Goal: Navigation & Orientation: Find specific page/section

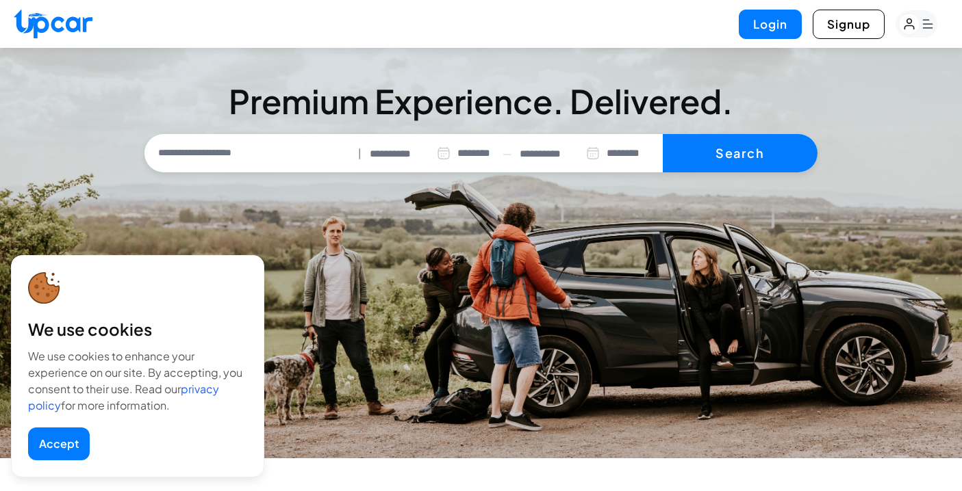
select select "********"
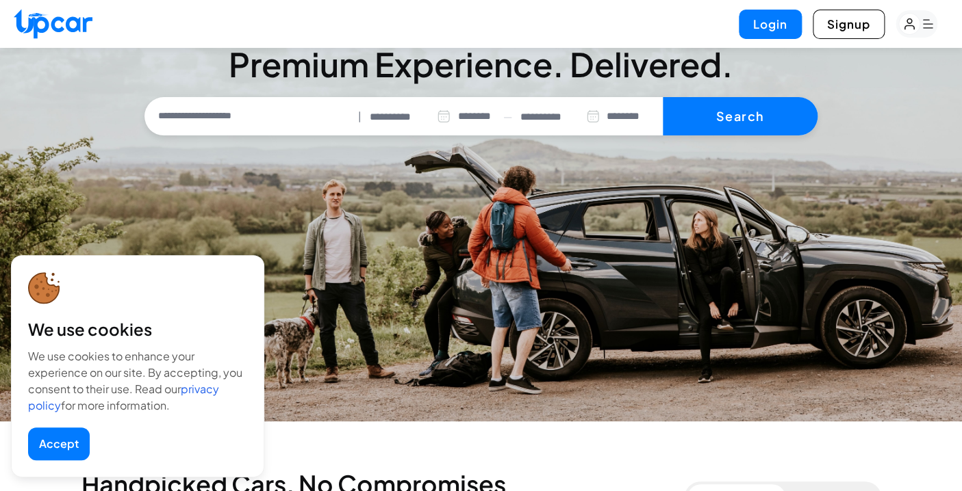
click at [63, 437] on button "Accept" at bounding box center [59, 444] width 62 height 33
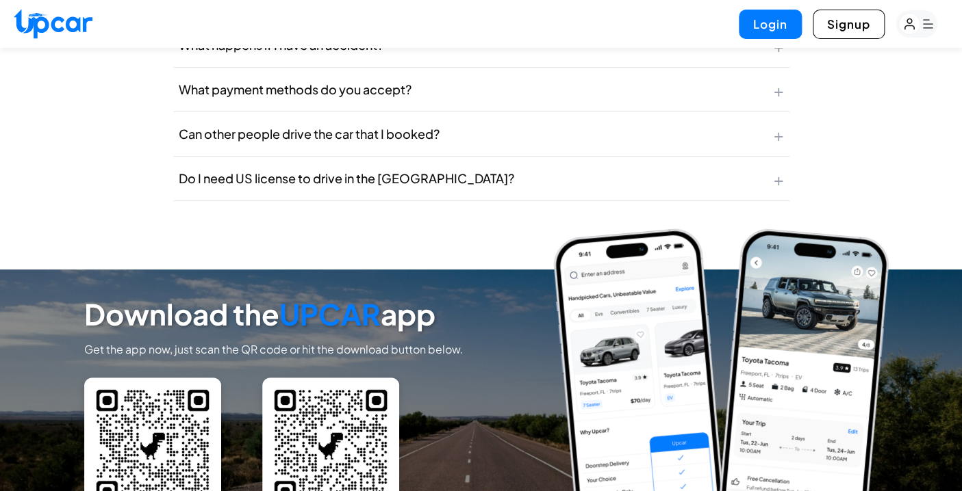
scroll to position [6193, 0]
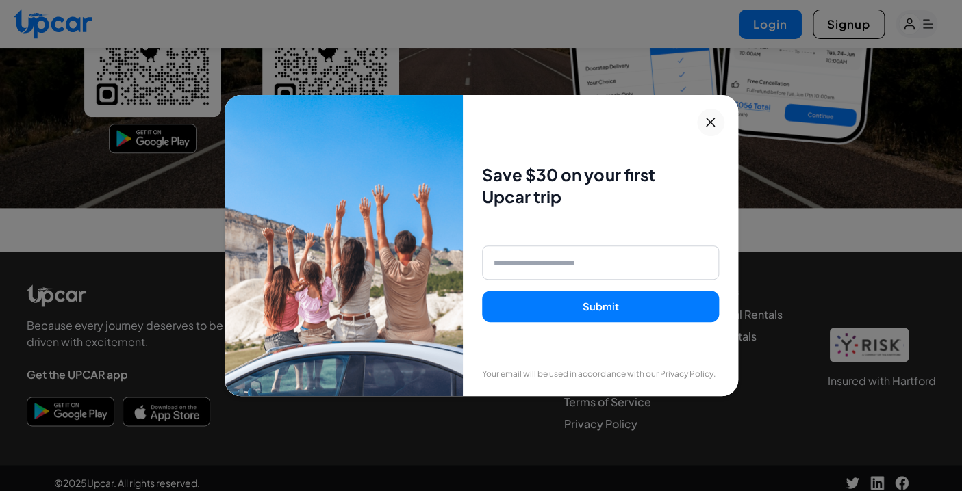
click at [708, 120] on icon at bounding box center [710, 122] width 9 height 9
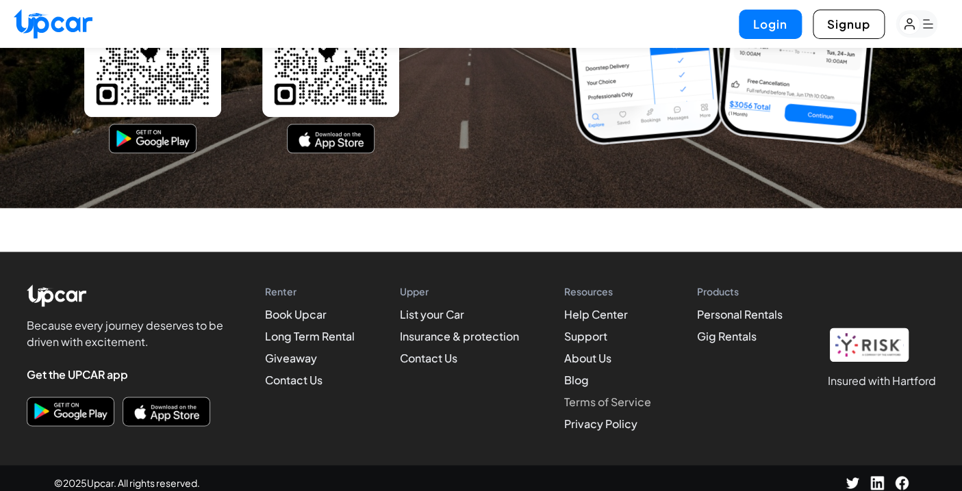
click at [593, 395] on link "Terms of Service" at bounding box center [607, 402] width 87 height 14
click at [578, 351] on link "About Us" at bounding box center [587, 358] width 47 height 14
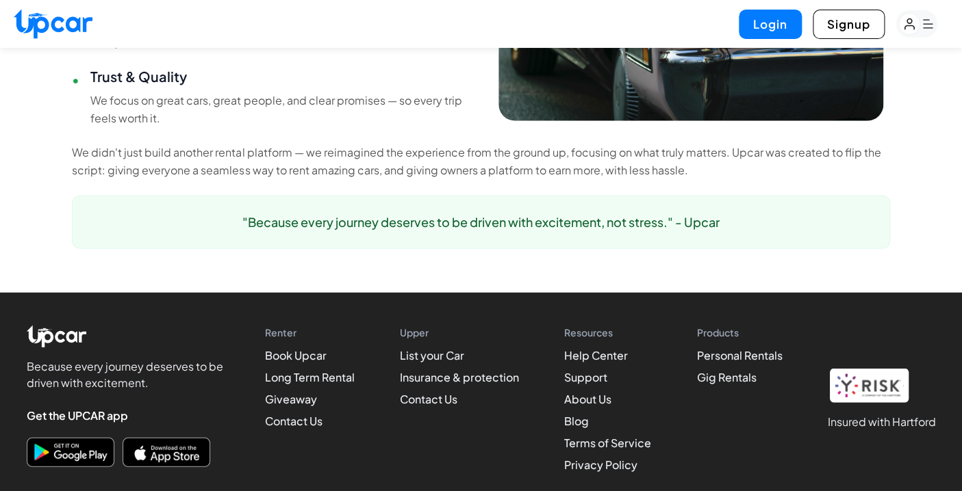
scroll to position [1208, 0]
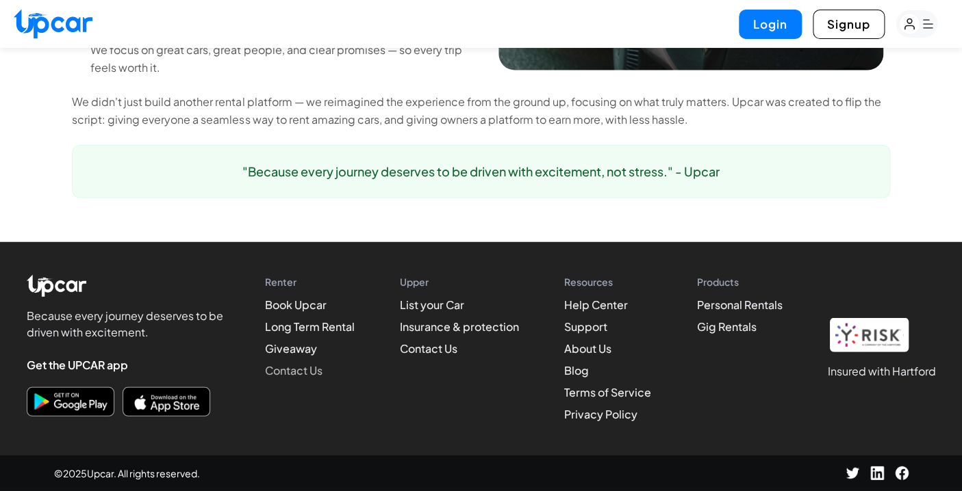
click at [316, 374] on link "Contact Us" at bounding box center [293, 370] width 57 height 14
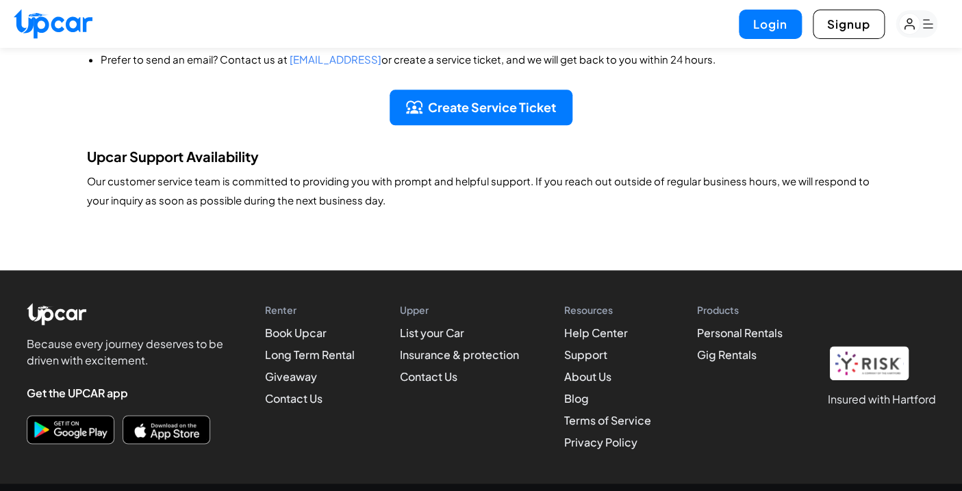
scroll to position [495, 0]
